Goal: Task Accomplishment & Management: Manage account settings

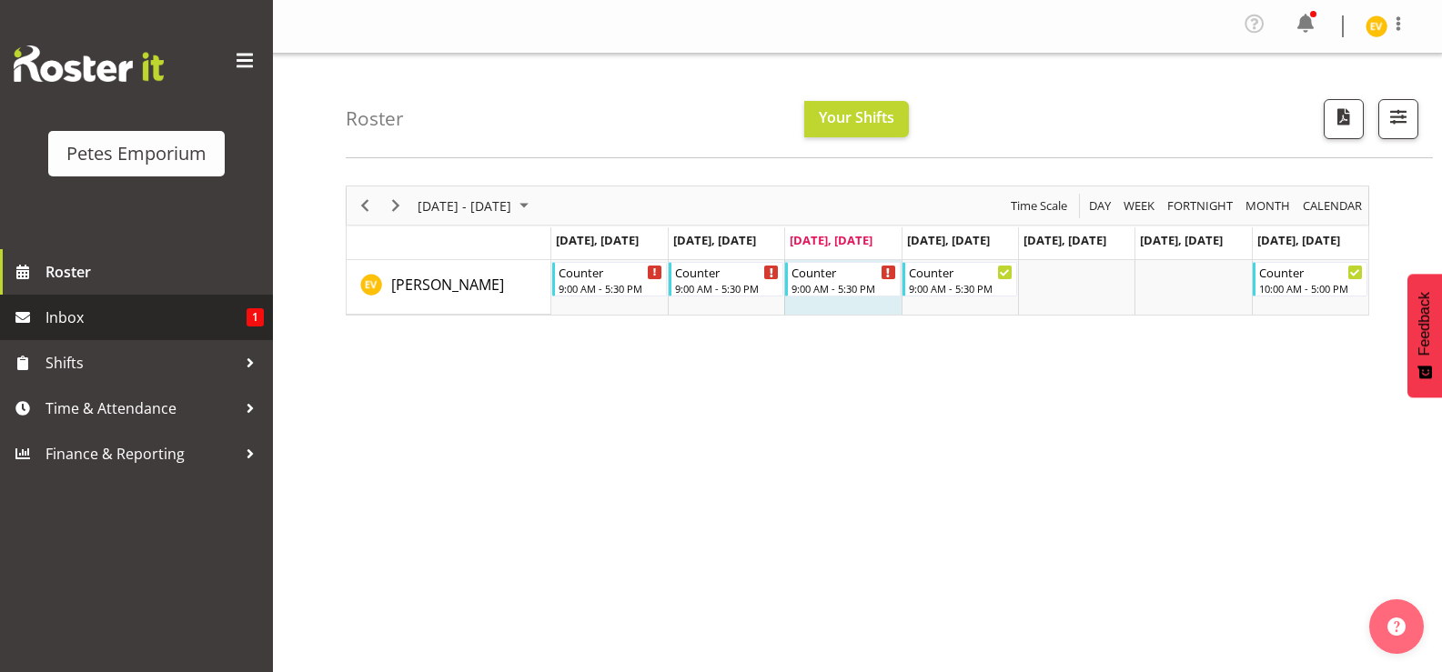
click at [224, 317] on span "Inbox" at bounding box center [145, 317] width 201 height 27
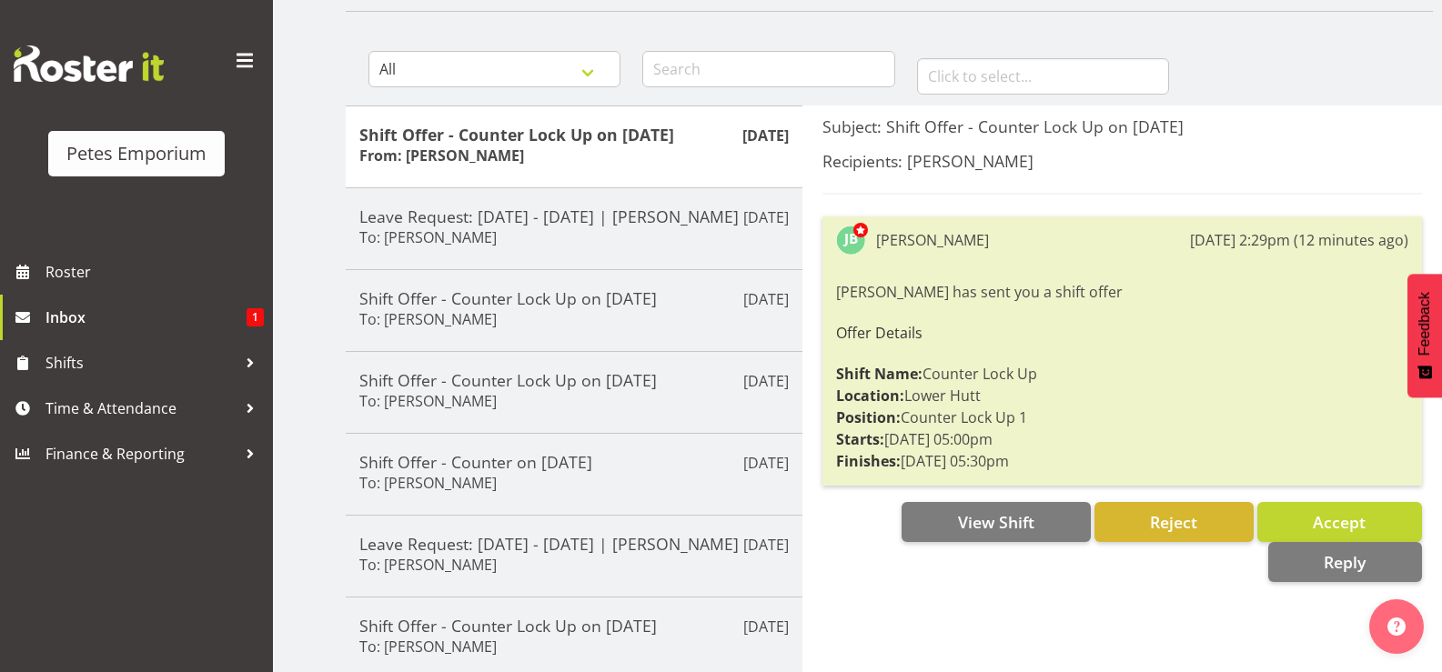
scroll to position [182, 0]
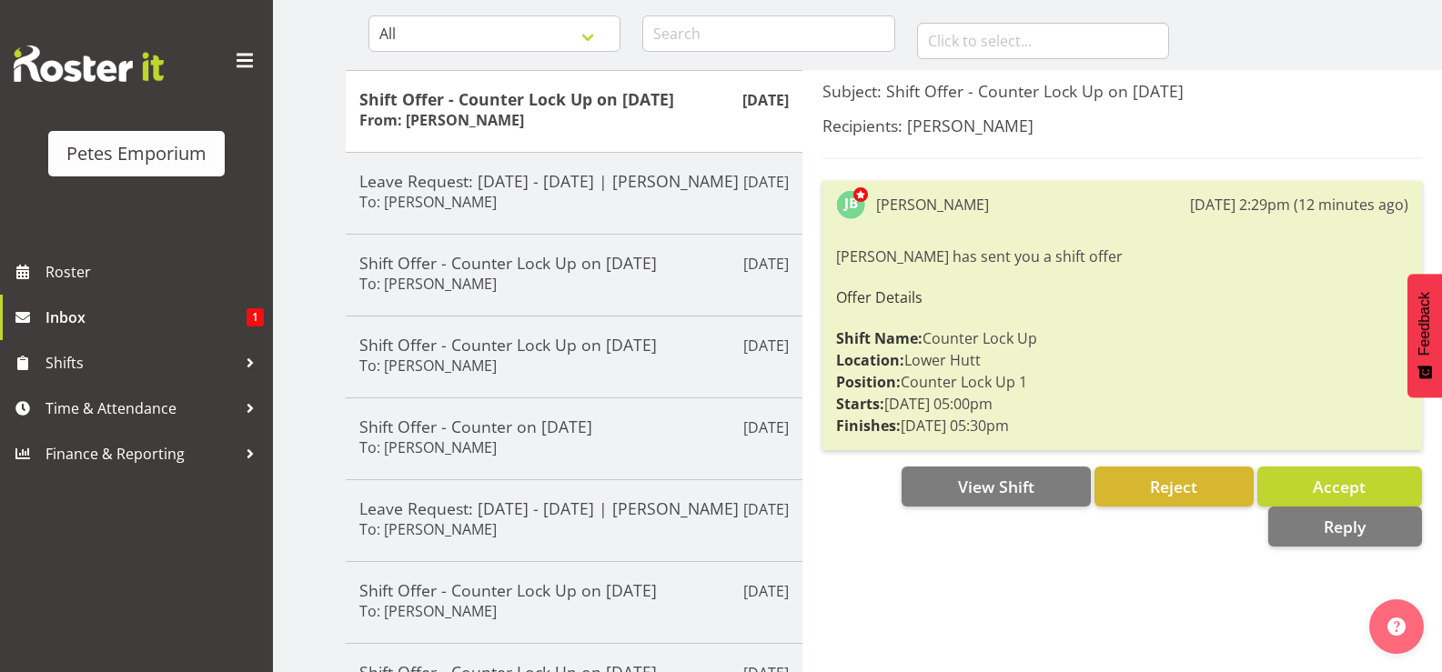
click at [1371, 150] on div "Recipients: [PERSON_NAME]" at bounding box center [1121, 138] width 599 height 44
click at [1307, 479] on button "Accept" at bounding box center [1339, 487] width 165 height 40
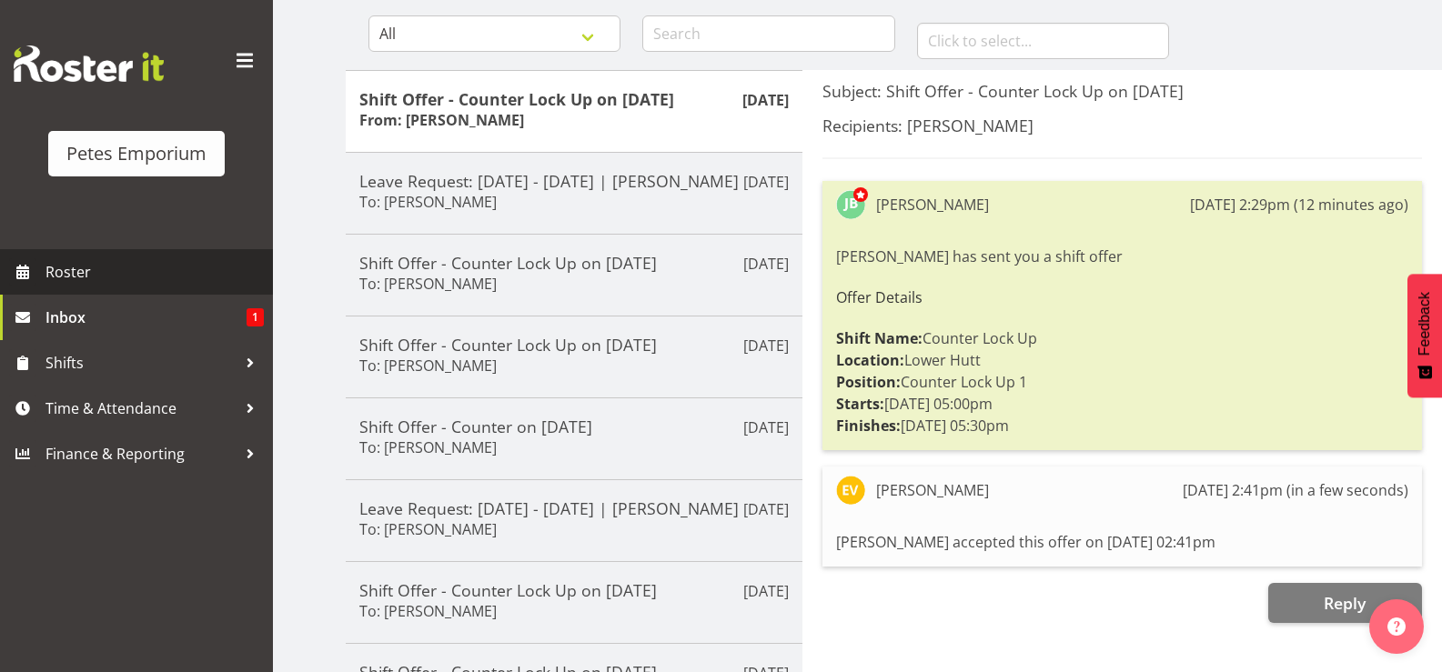
click at [187, 267] on span "Roster" at bounding box center [154, 271] width 218 height 27
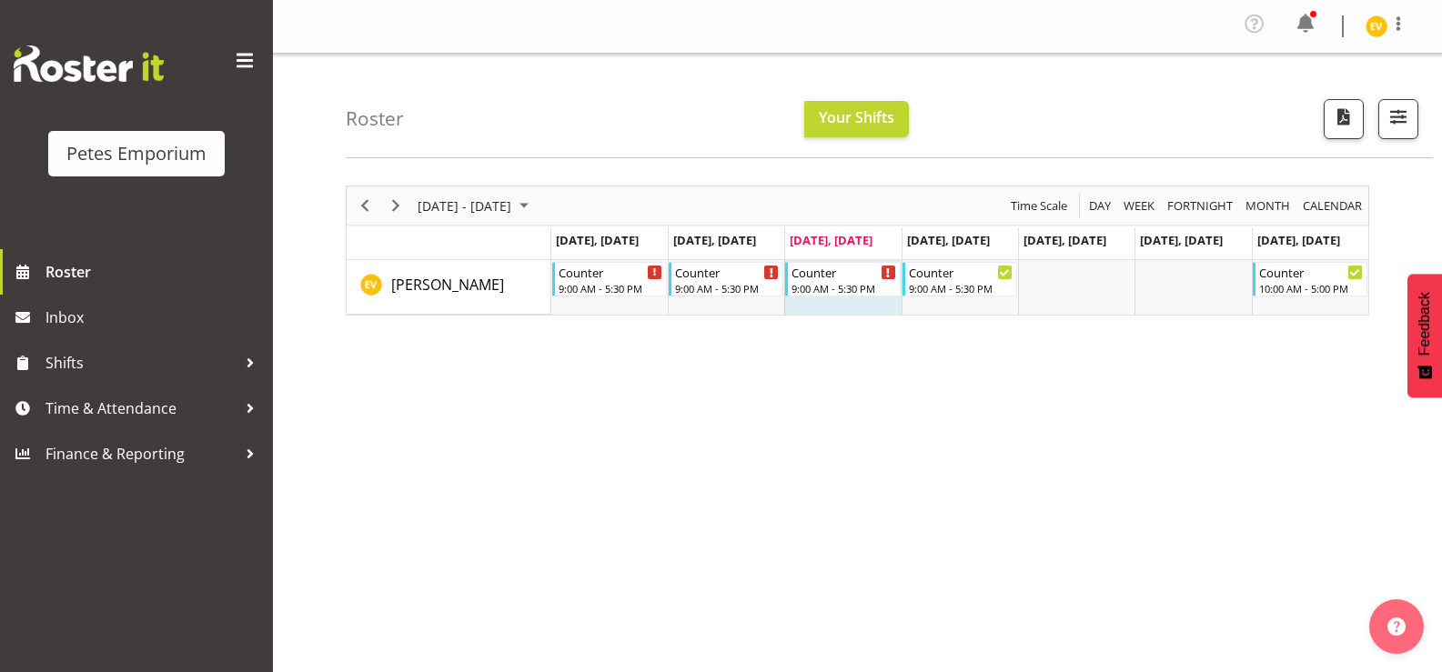
click at [1290, 24] on div "Profile Log Out" at bounding box center [1332, 26] width 184 height 35
click at [1314, 32] on span at bounding box center [1305, 23] width 29 height 29
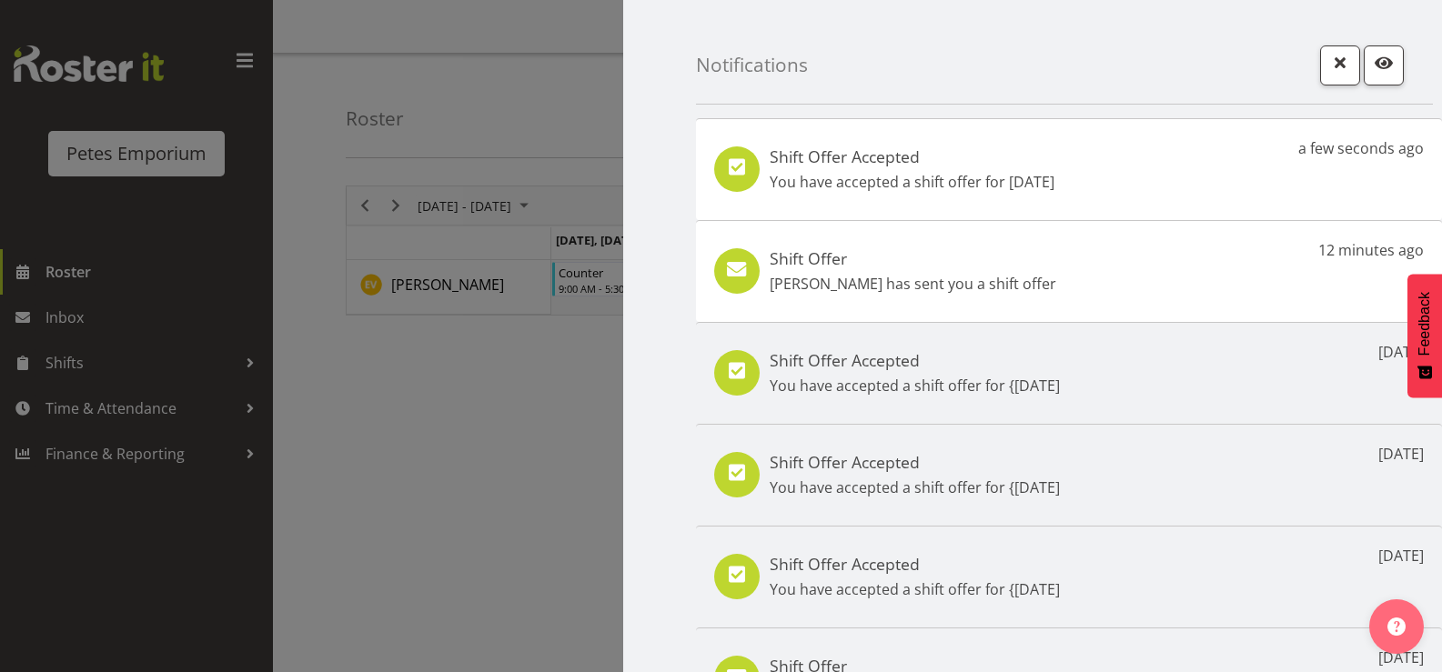
click at [382, 140] on div at bounding box center [721, 336] width 1442 height 672
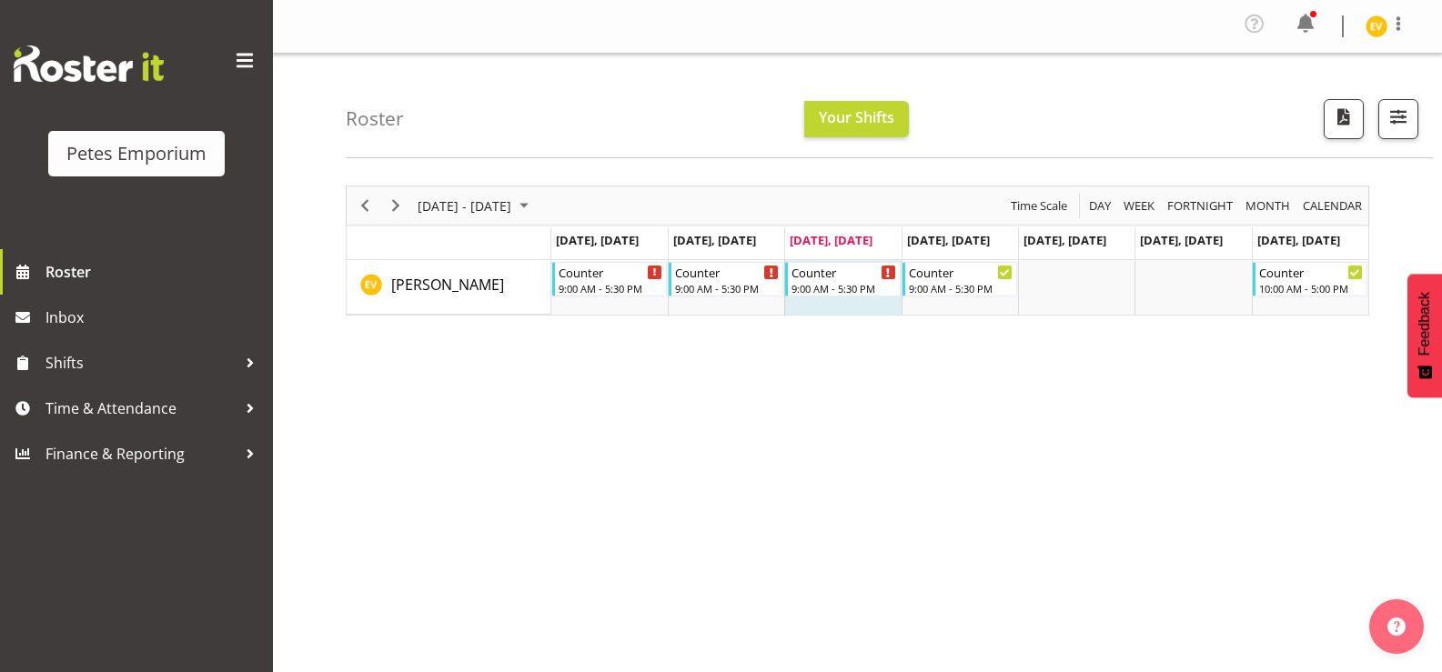
click at [1364, 26] on div "Profile Log Out" at bounding box center [1332, 26] width 184 height 35
click at [1352, 7] on div "Profile Log Out" at bounding box center [857, 27] width 1169 height 54
drag, startPoint x: 1392, startPoint y: 35, endPoint x: 1357, endPoint y: 39, distance: 34.9
click at [1388, 35] on div at bounding box center [1398, 26] width 22 height 27
click at [1357, 39] on div "Profile Log Out" at bounding box center [1332, 26] width 184 height 35
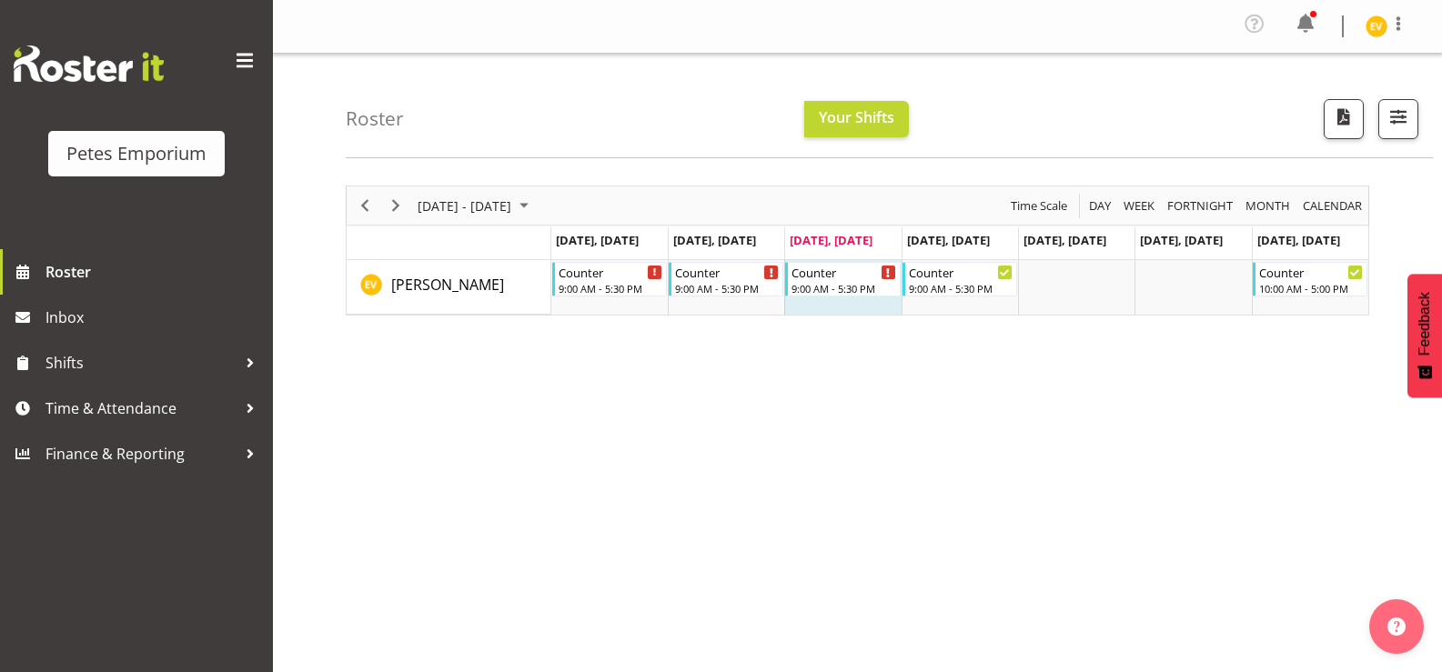
click at [1370, 37] on div at bounding box center [1387, 26] width 44 height 27
click at [1385, 92] on link "Log Out" at bounding box center [1321, 100] width 175 height 33
